Goal: Download file/media

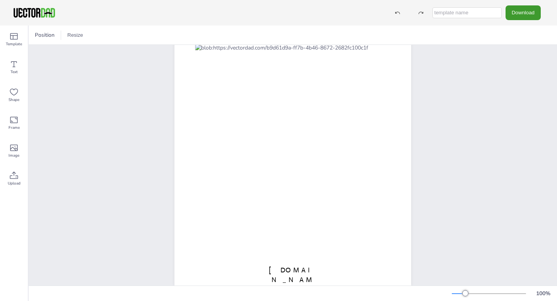
scroll to position [89, 0]
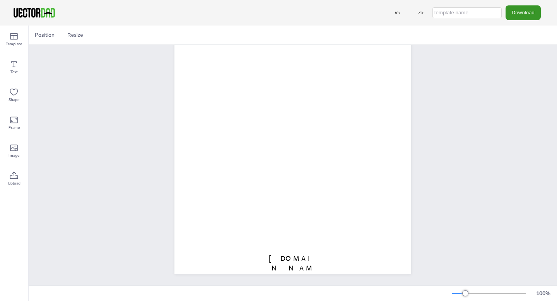
click at [518, 13] on button "Download" at bounding box center [522, 12] width 35 height 14
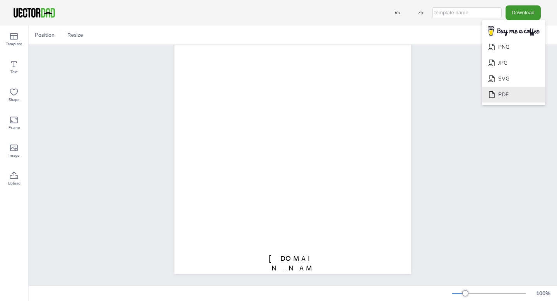
click at [516, 93] on li "PDF" at bounding box center [513, 95] width 63 height 16
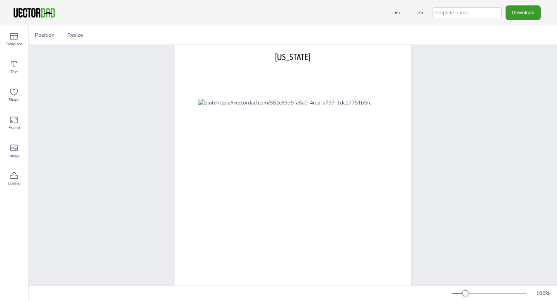
scroll to position [24, 0]
click at [523, 12] on button "Download" at bounding box center [522, 12] width 35 height 14
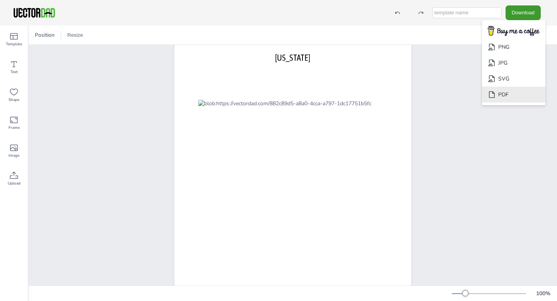
click at [513, 94] on li "PDF" at bounding box center [513, 95] width 63 height 16
